Goal: Obtain resource: Download file/media

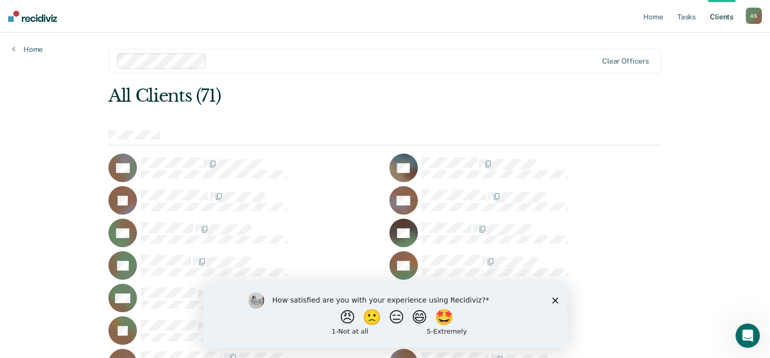
click at [551, 299] on div "How satisfied are you with your experience using Recidiviz? 😠 🙁 😑 😄 🤩 1 - Not a…" at bounding box center [385, 315] width 364 height 66
click at [552, 299] on icon "Close survey" at bounding box center [555, 300] width 6 height 6
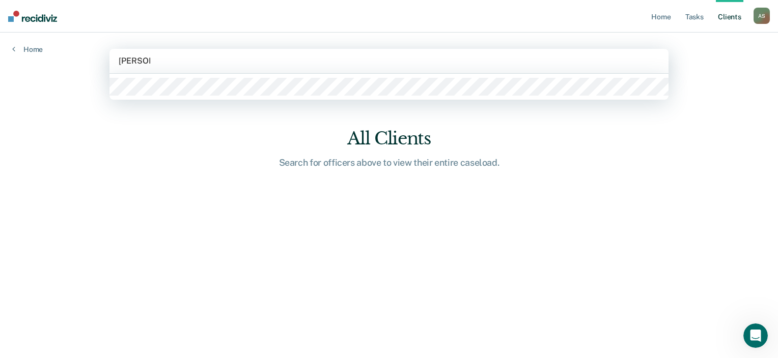
type input "[PERSON_NAME]"
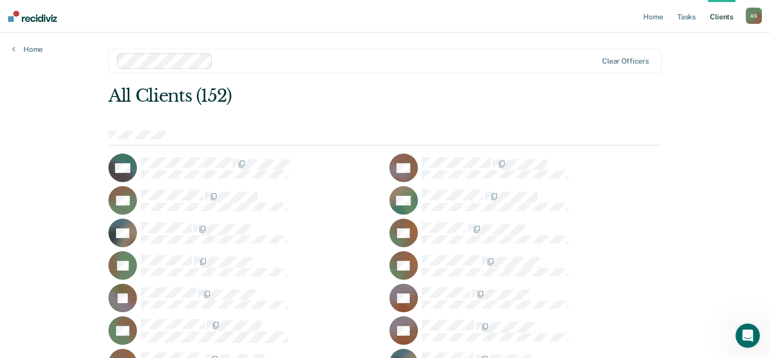
click at [328, 69] on div "Clear officers" at bounding box center [384, 61] width 553 height 24
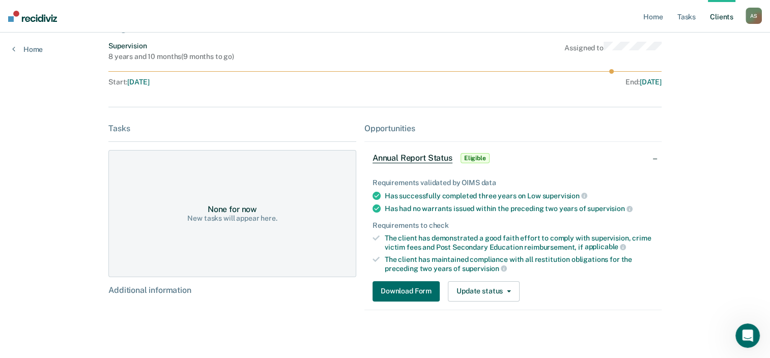
scroll to position [77, 0]
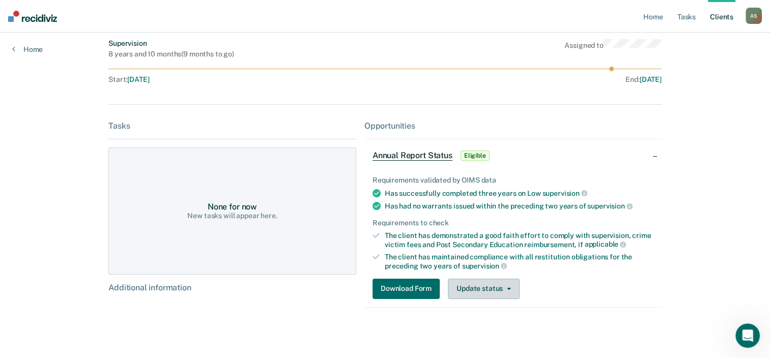
click at [462, 284] on button "Update status" at bounding box center [484, 289] width 72 height 20
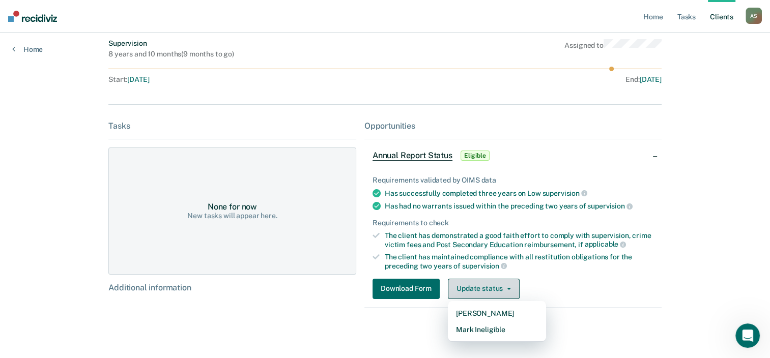
click at [462, 284] on button "Update status" at bounding box center [484, 289] width 72 height 20
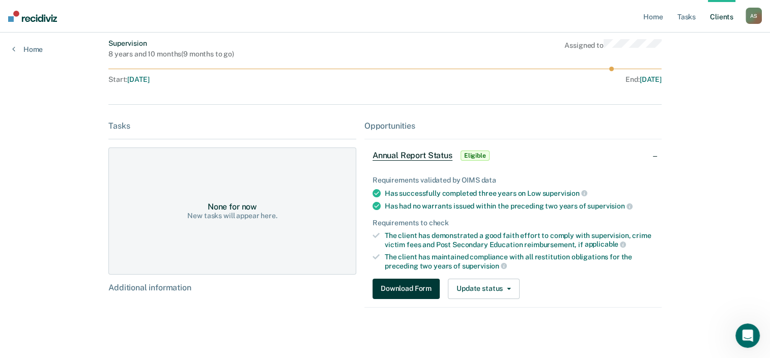
click at [395, 284] on button "Download Form" at bounding box center [406, 289] width 67 height 20
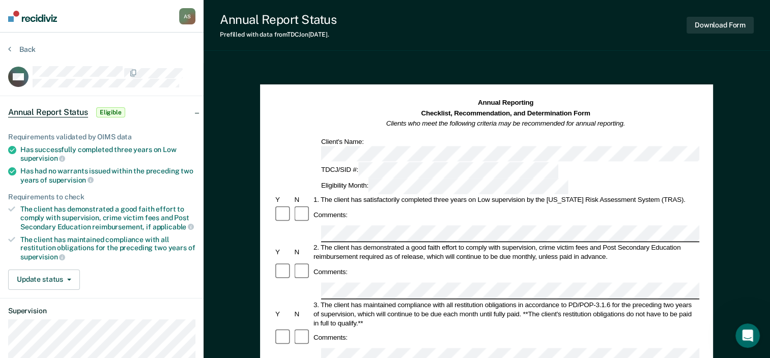
click at [171, 44] on section "Back MA Annual Report Status Eligible Requirements validated by OIMS data Has s…" at bounding box center [102, 243] width 204 height 421
click at [13, 47] on button "Back" at bounding box center [21, 49] width 27 height 9
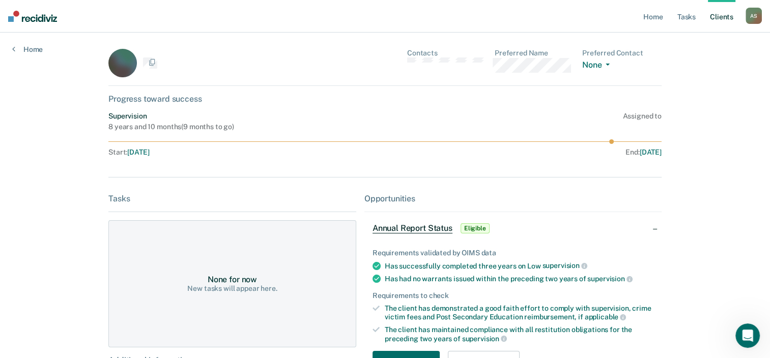
scroll to position [77, 0]
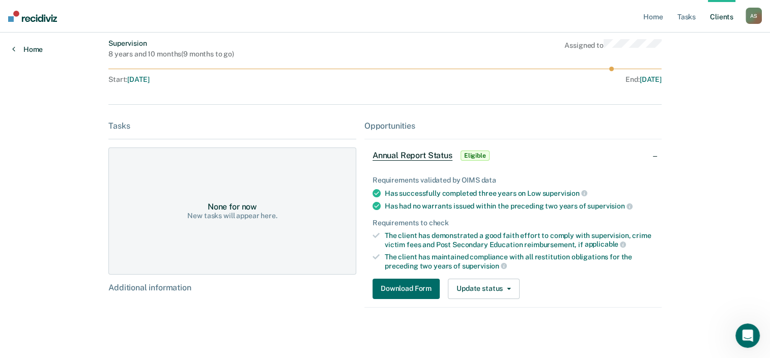
click at [33, 47] on link "Home" at bounding box center [27, 49] width 31 height 9
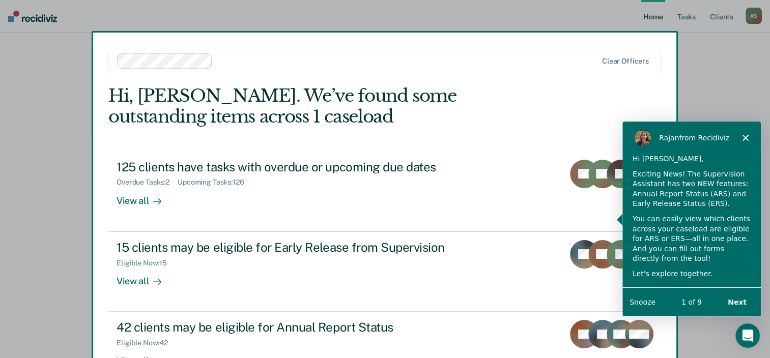
click at [745, 134] on icon "Close" at bounding box center [745, 137] width 6 height 6
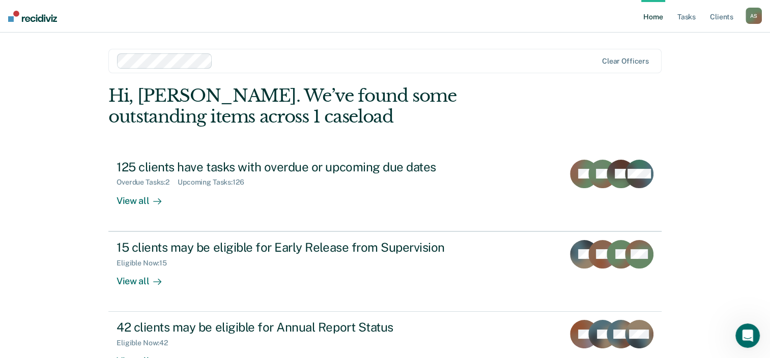
click at [250, 61] on div at bounding box center [407, 61] width 380 height 12
click at [658, 20] on link "Home" at bounding box center [652, 16] width 23 height 33
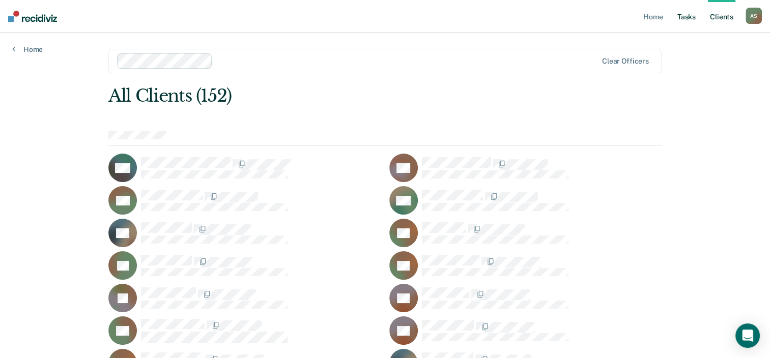
click at [690, 20] on link "Tasks" at bounding box center [686, 16] width 22 height 33
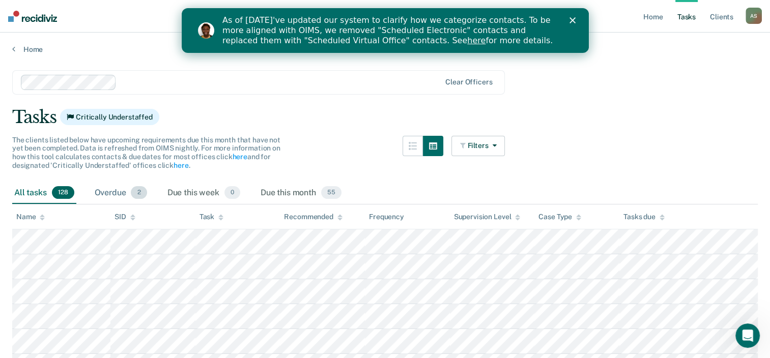
click at [129, 195] on div "Overdue 2" at bounding box center [121, 193] width 56 height 22
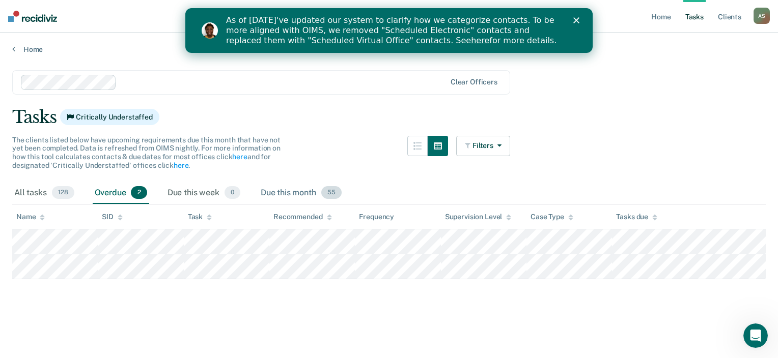
click at [297, 191] on div "Due this month 55" at bounding box center [301, 193] width 85 height 22
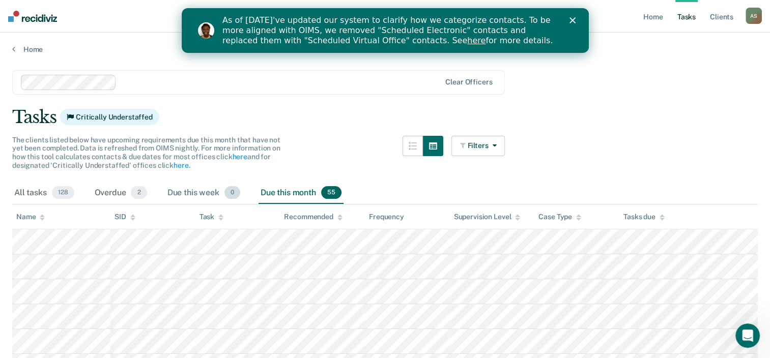
click at [207, 197] on div "Due this week 0" at bounding box center [203, 193] width 77 height 22
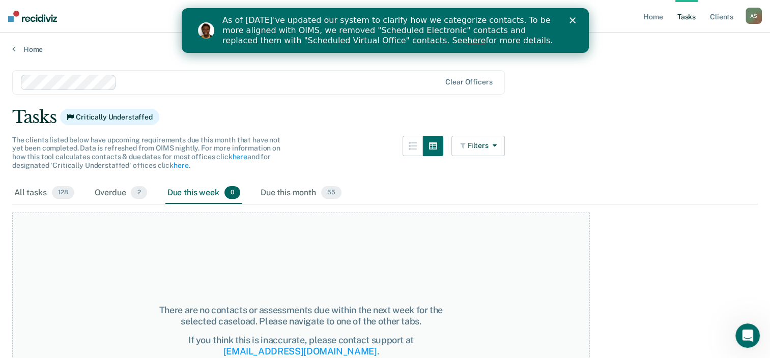
scroll to position [51, 0]
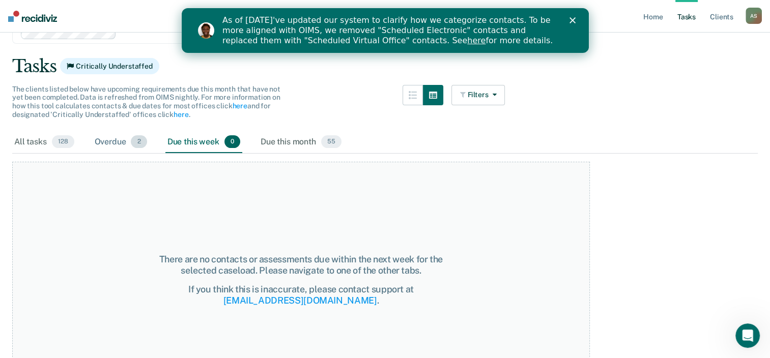
click at [140, 136] on span "2" at bounding box center [139, 141] width 16 height 13
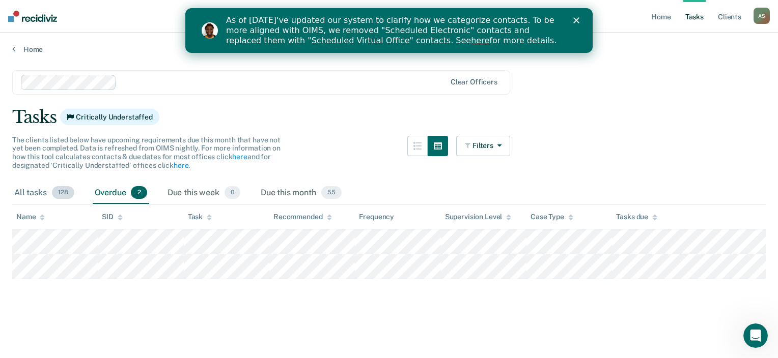
click at [56, 192] on span "128" at bounding box center [63, 192] width 22 height 13
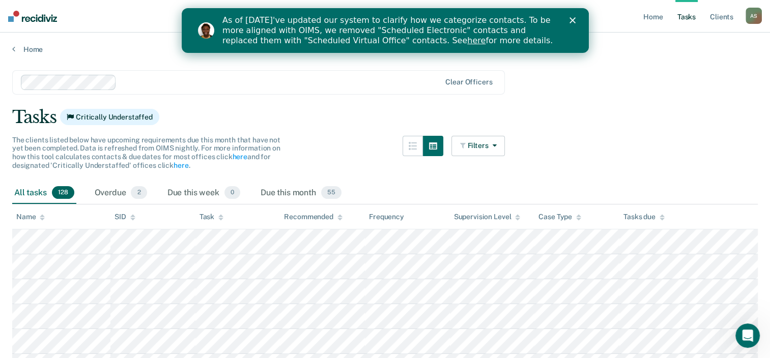
click at [572, 17] on icon "Close" at bounding box center [572, 20] width 6 height 6
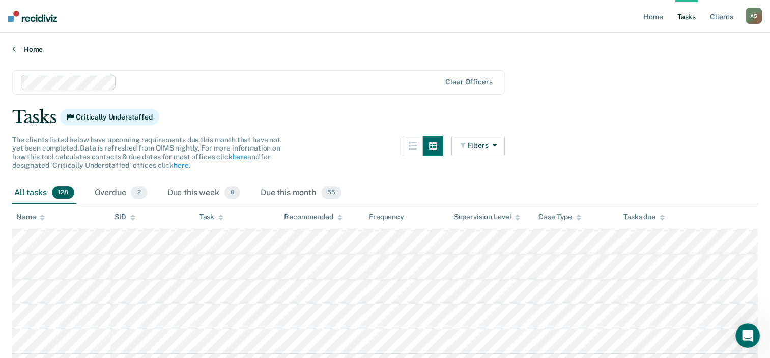
click at [32, 47] on link "Home" at bounding box center [385, 49] width 746 height 9
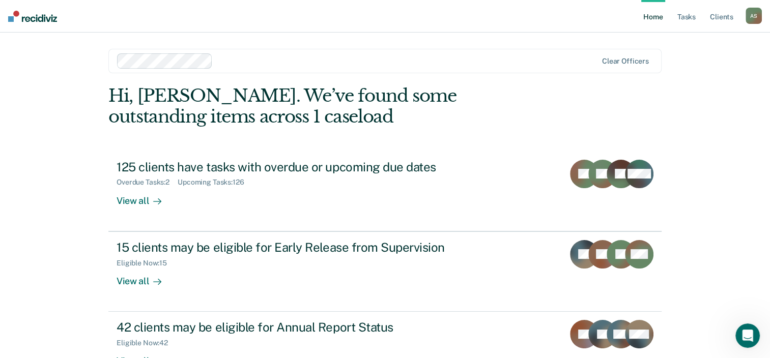
click at [652, 22] on link "Home" at bounding box center [652, 16] width 23 height 33
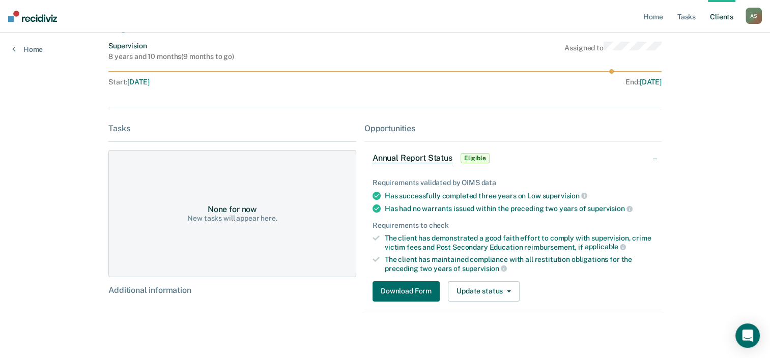
scroll to position [77, 0]
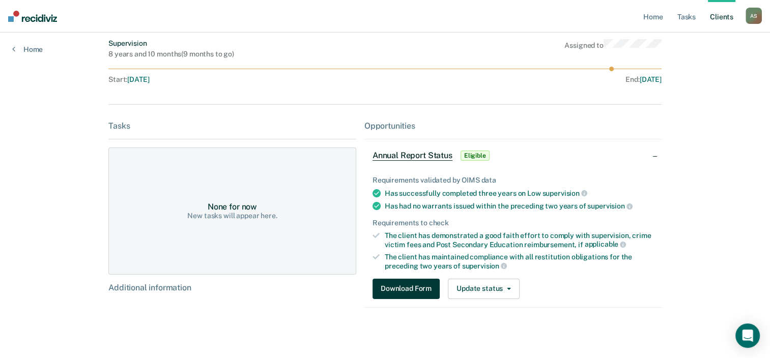
click at [411, 287] on button "Download Form" at bounding box center [406, 289] width 67 height 20
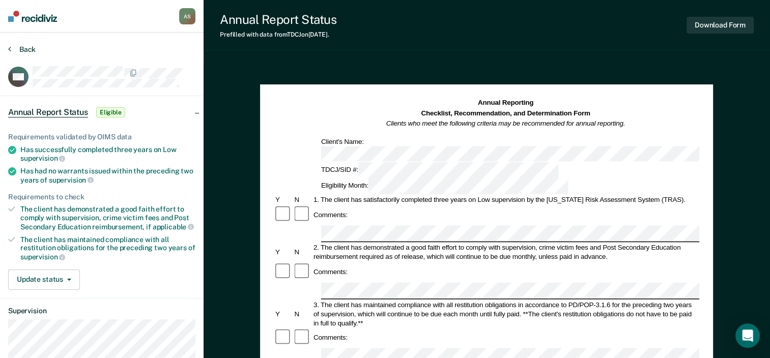
click at [27, 47] on button "Back" at bounding box center [21, 49] width 27 height 9
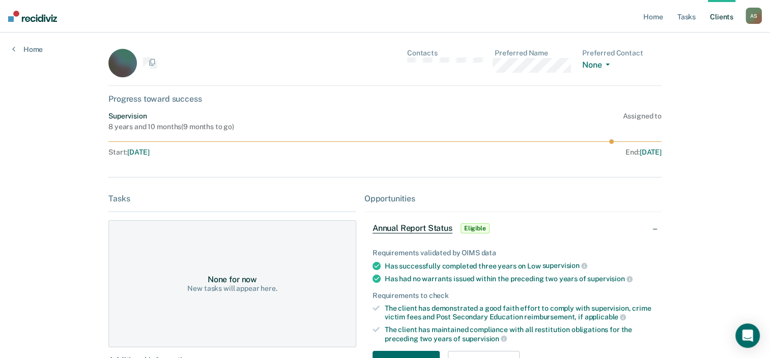
scroll to position [77, 0]
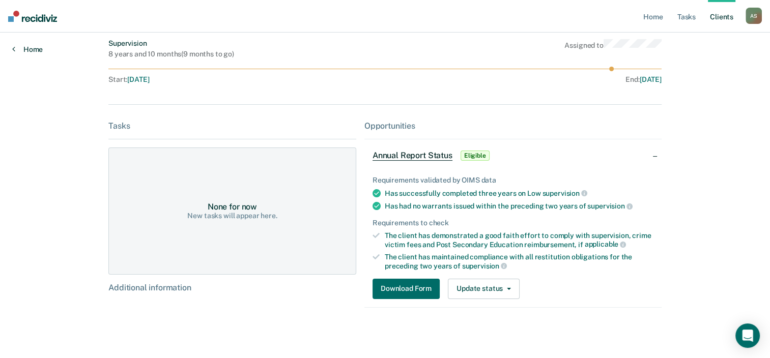
click at [39, 45] on link "Home" at bounding box center [27, 49] width 31 height 9
